Goal: Check status

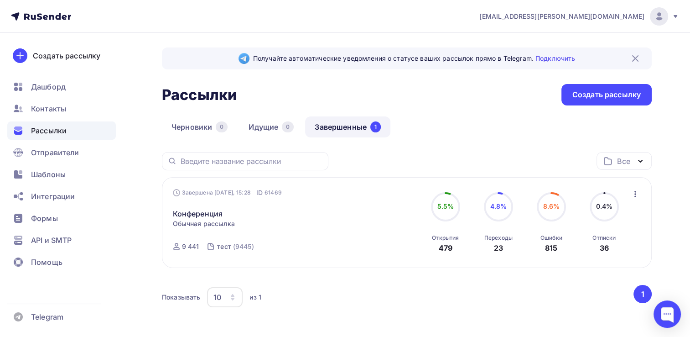
click at [596, 210] on div "0.4%" at bounding box center [604, 206] width 17 height 9
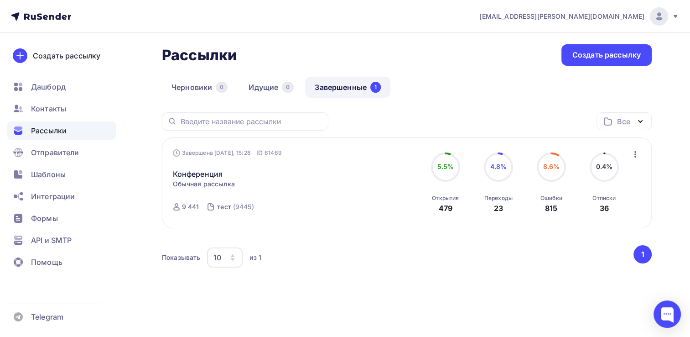
scroll to position [40, 0]
drag, startPoint x: 433, startPoint y: 190, endPoint x: 460, endPoint y: 224, distance: 42.9
click at [460, 224] on div "Завершена [DATE], 15:28 ID 61469 [GEOGRAPHIC_DATA] Статистика Обзор рассылки Ко…" at bounding box center [407, 182] width 490 height 91
drag, startPoint x: 460, startPoint y: 224, endPoint x: 375, endPoint y: 211, distance: 85.4
click at [375, 211] on div "Завершена [DATE], 15:28 ID 61469 [GEOGRAPHIC_DATA] Статистика Обзор рассылки Ко…" at bounding box center [277, 182] width 208 height 69
